Goal: Transaction & Acquisition: Purchase product/service

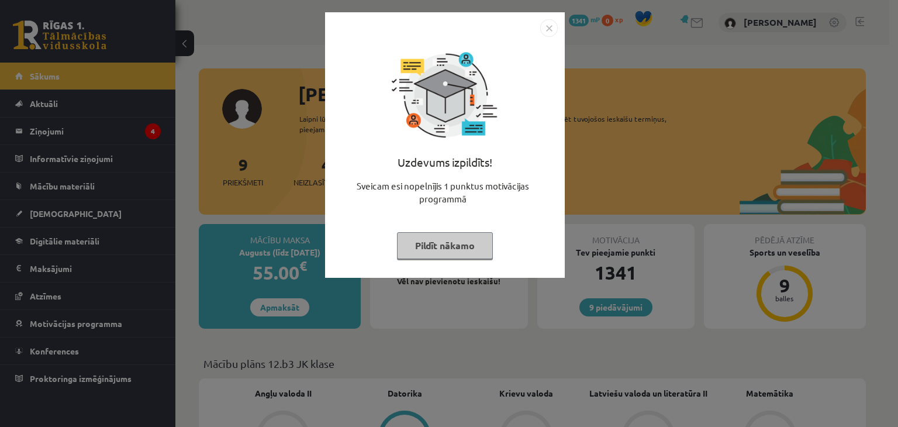
click at [503, 256] on div "Uzdevums izpildīts! Sveicam esi nopelnījis 1 punktus motivācijas programmā Pild…" at bounding box center [445, 154] width 226 height 234
click at [476, 258] on button "Pildīt nākamo" at bounding box center [445, 245] width 96 height 27
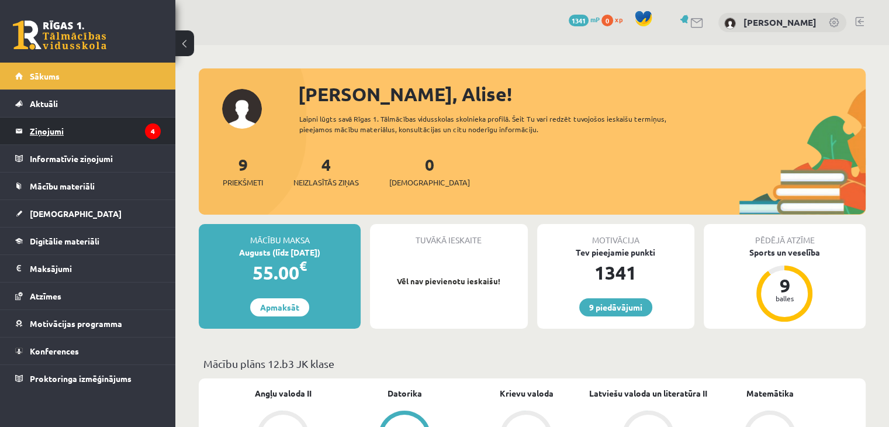
click at [70, 137] on legend "Ziņojumi 4" at bounding box center [95, 131] width 131 height 27
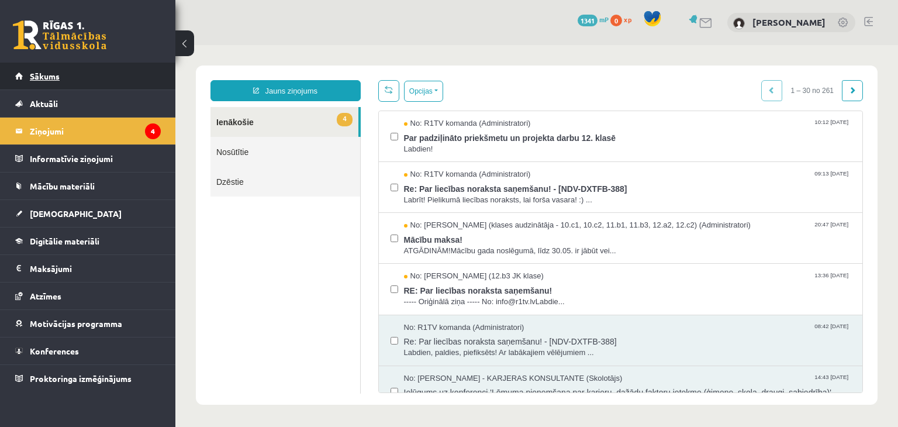
click at [49, 74] on span "Sākums" at bounding box center [45, 76] width 30 height 11
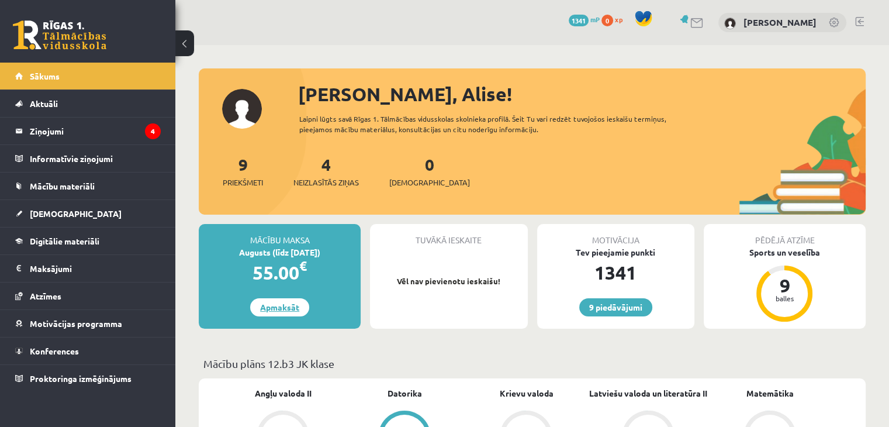
click at [278, 307] on link "Apmaksāt" at bounding box center [279, 307] width 59 height 18
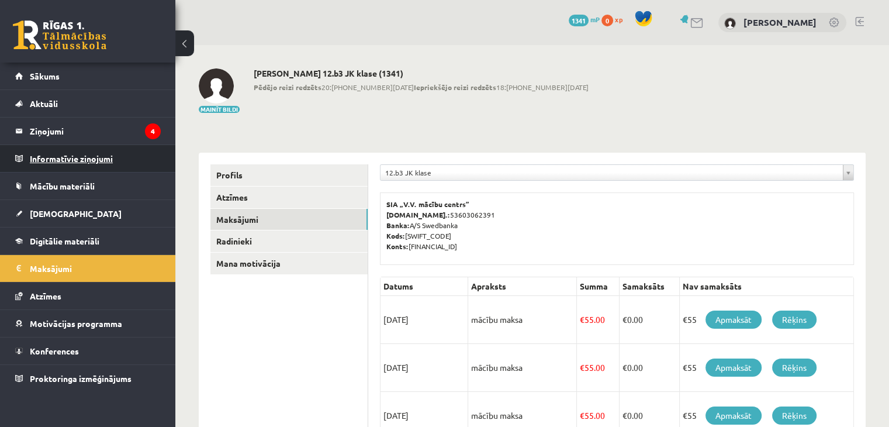
click at [133, 147] on legend "Informatīvie ziņojumi 0" at bounding box center [95, 158] width 131 height 27
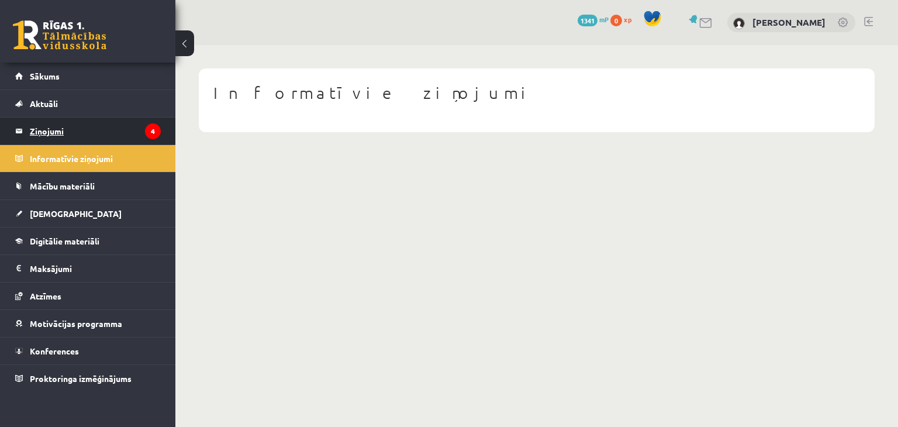
click at [133, 132] on legend "Ziņojumi 4" at bounding box center [95, 131] width 131 height 27
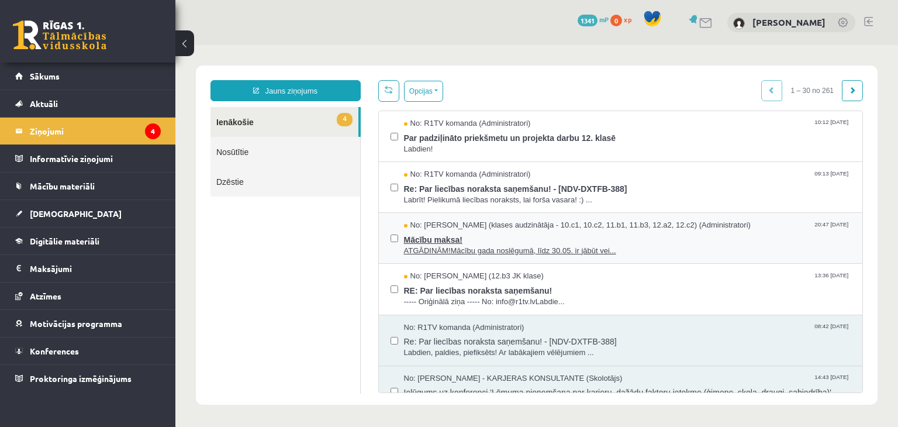
click at [434, 229] on span "No: Anda Jātniece (klases audzinātāja - 10.c1, 10.c2, 11.b1, 11.b3, 12.a2, 12.c…" at bounding box center [577, 225] width 347 height 11
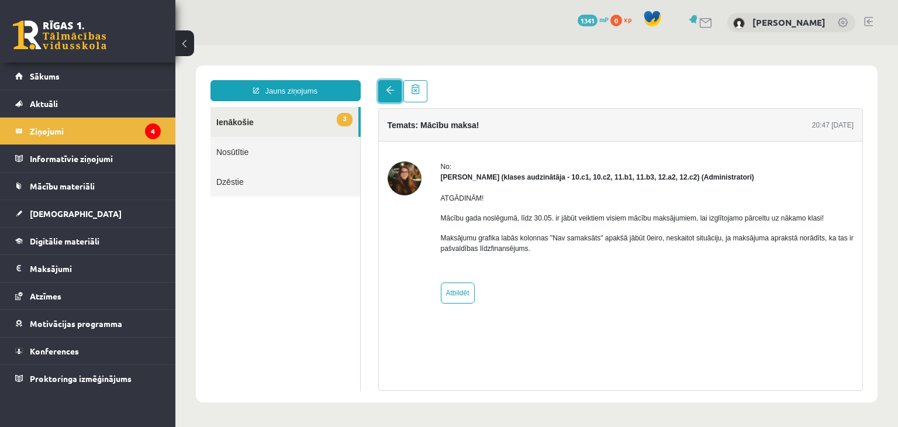
click at [386, 89] on span at bounding box center [390, 90] width 8 height 8
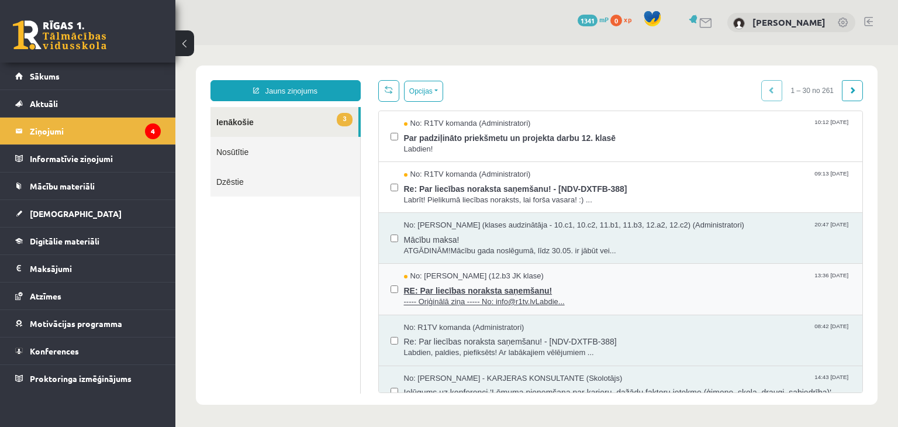
click at [488, 292] on span "RE: Par liecības noraksta saņemšanu!" at bounding box center [627, 289] width 447 height 15
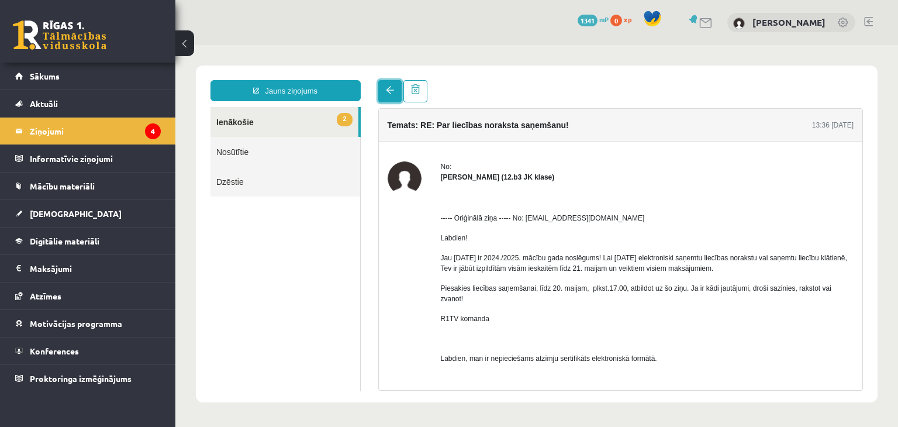
click at [389, 96] on link at bounding box center [389, 91] width 23 height 22
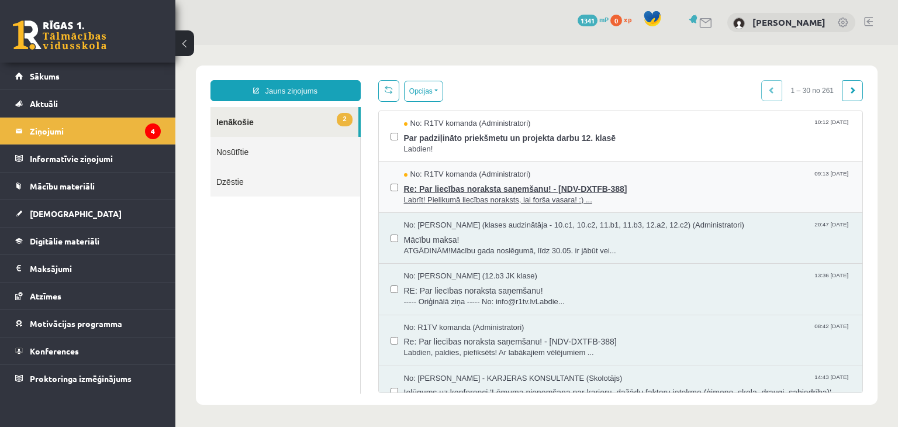
click at [404, 183] on span "Re: Par liecības noraksta saņemšanu! - [NDV-DXTFB-388]" at bounding box center [627, 187] width 447 height 15
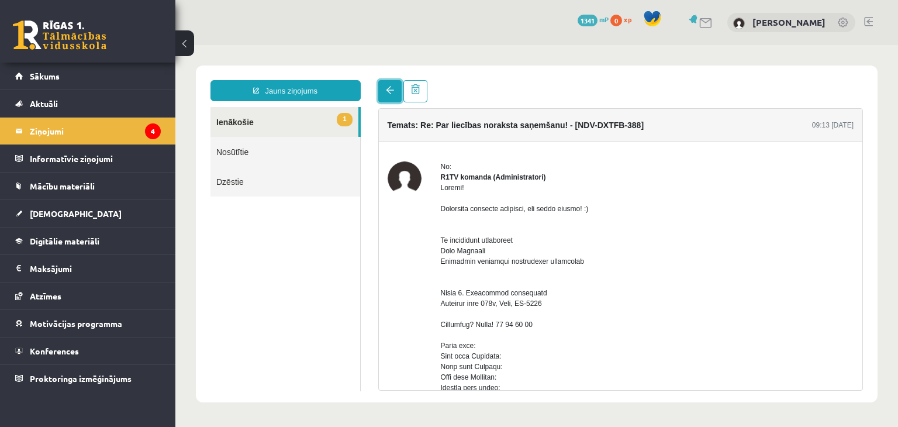
click at [388, 92] on span at bounding box center [390, 90] width 8 height 8
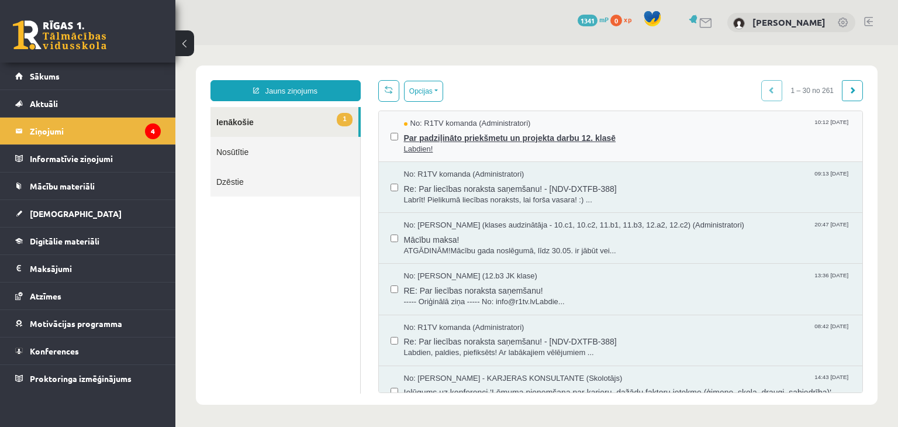
click at [552, 134] on span "Par padziļināto priekšmetu un projekta darbu 12. klasē" at bounding box center [627, 136] width 447 height 15
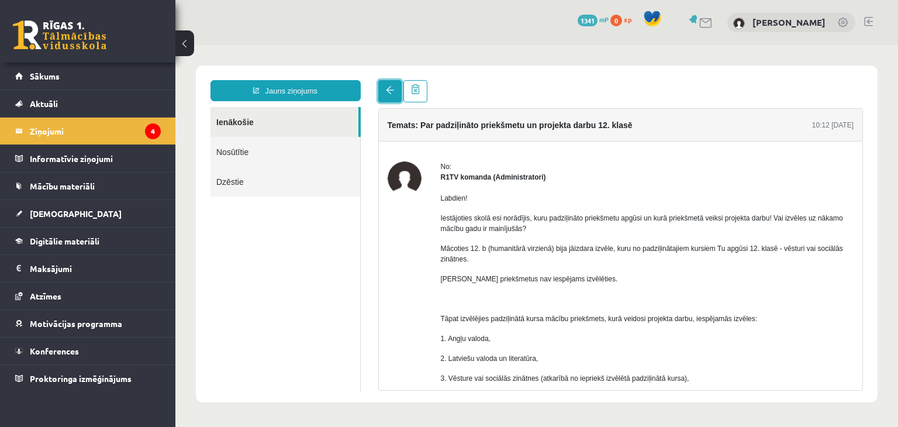
click at [393, 85] on link at bounding box center [389, 91] width 23 height 22
click at [46, 71] on link "Sākums" at bounding box center [88, 76] width 146 height 27
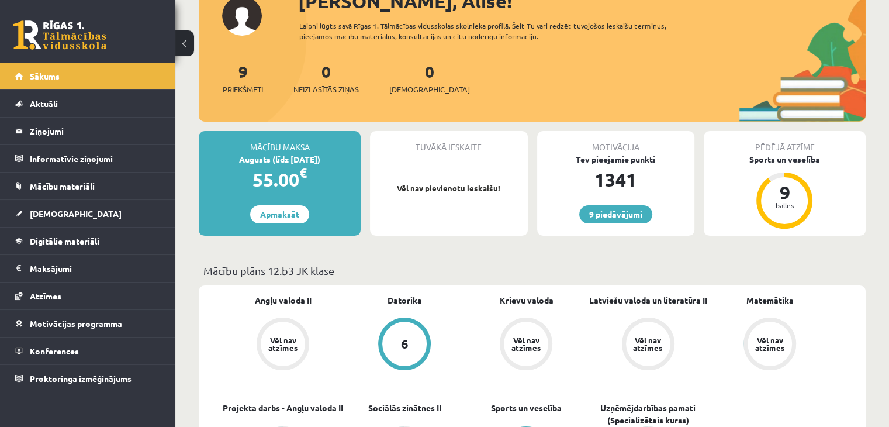
scroll to position [85, 0]
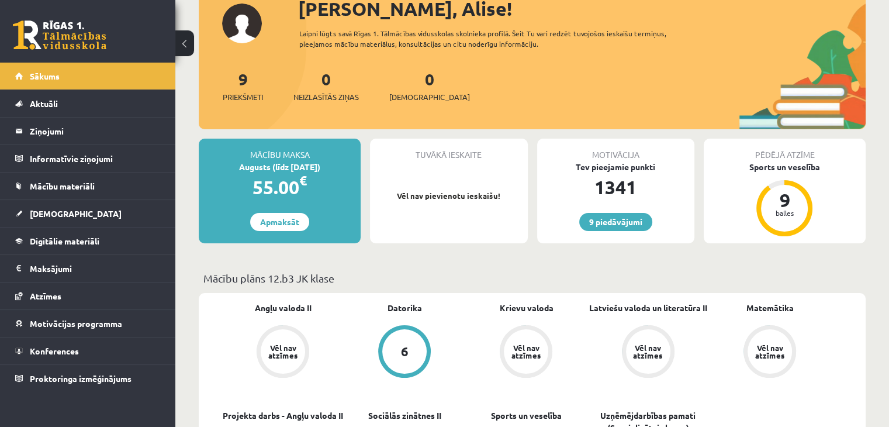
click at [267, 237] on div "Mācību maksa Augusts (līdz [DATE]) 55.00 € Apmaksāt" at bounding box center [280, 191] width 162 height 105
click at [277, 217] on link "Apmaksāt" at bounding box center [279, 222] width 59 height 18
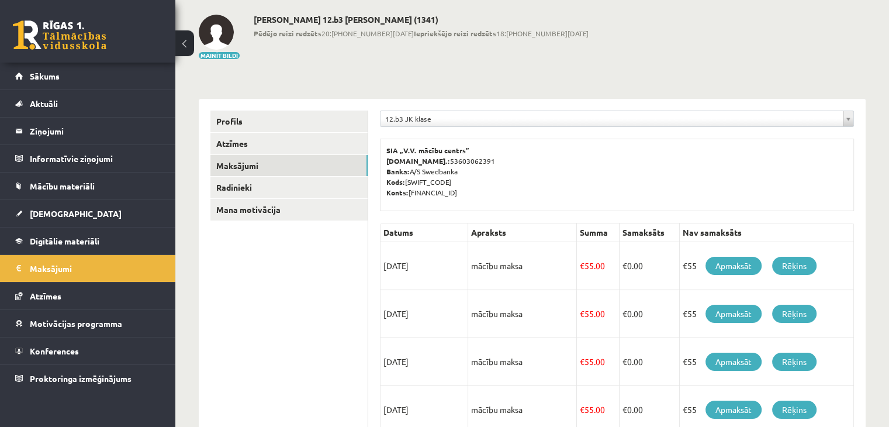
scroll to position [117, 0]
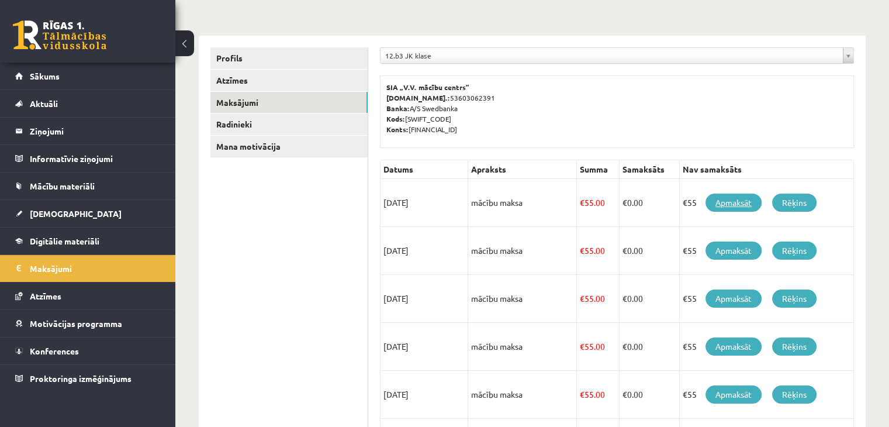
click at [735, 200] on link "Apmaksāt" at bounding box center [734, 203] width 56 height 18
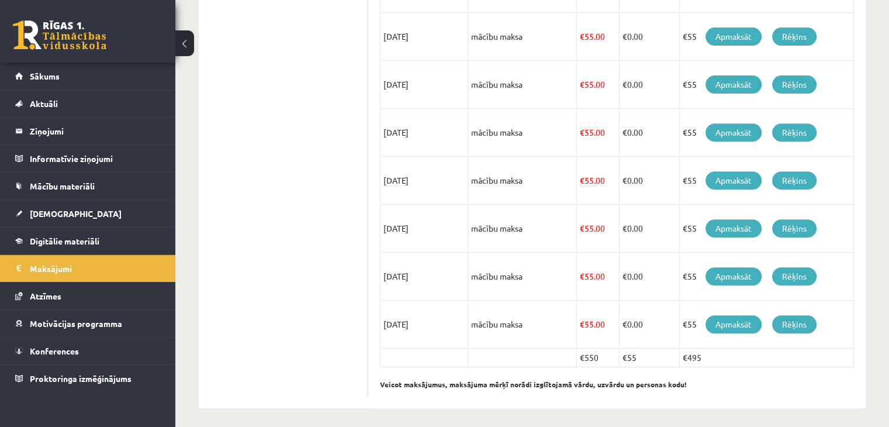
scroll to position [458, 0]
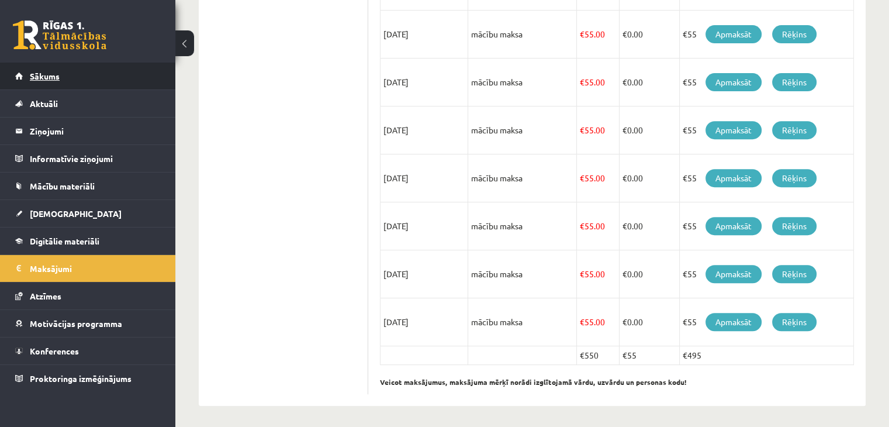
click at [104, 74] on link "Sākums" at bounding box center [88, 76] width 146 height 27
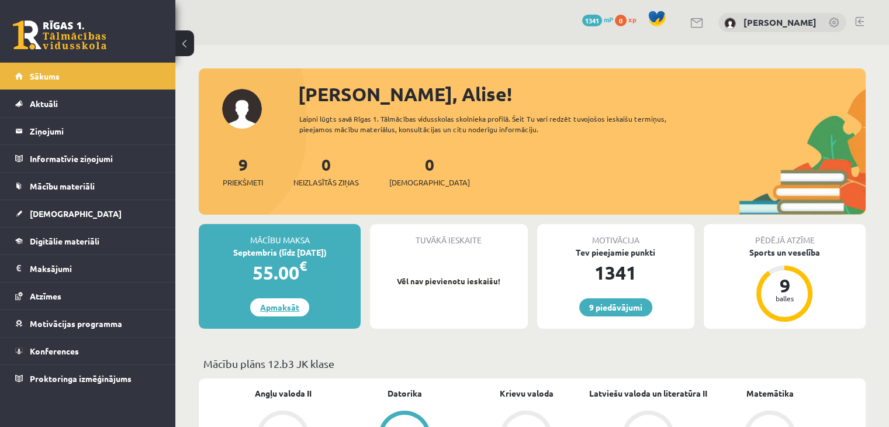
click at [299, 305] on link "Apmaksāt" at bounding box center [279, 307] width 59 height 18
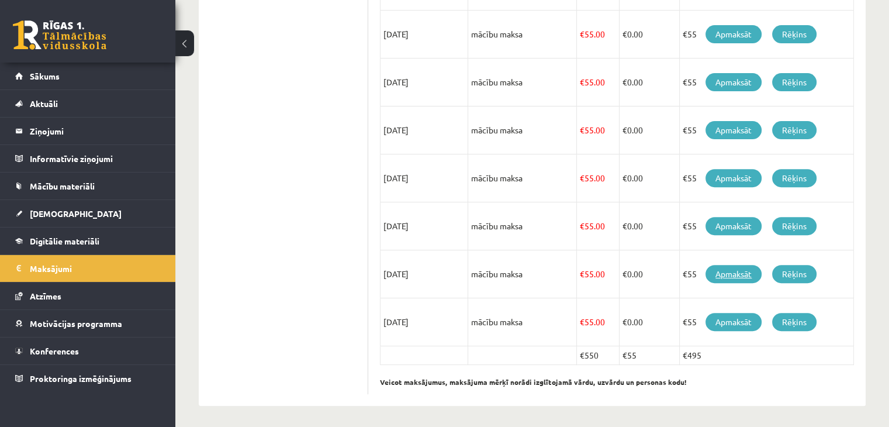
scroll to position [166, 0]
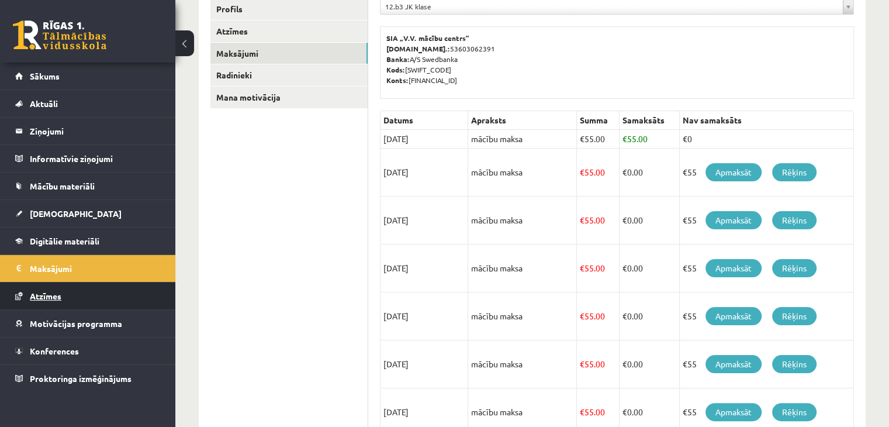
click at [102, 295] on link "Atzīmes" at bounding box center [88, 295] width 146 height 27
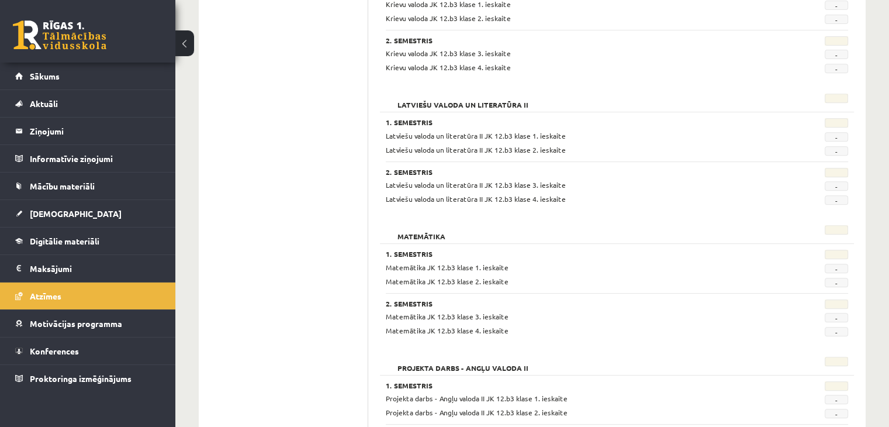
scroll to position [683, 0]
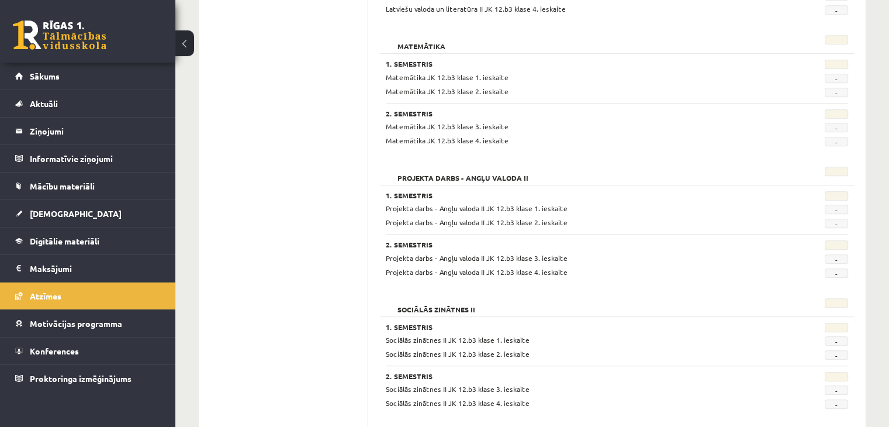
click at [34, 47] on link at bounding box center [60, 34] width 94 height 29
